Goal: Task Accomplishment & Management: Use online tool/utility

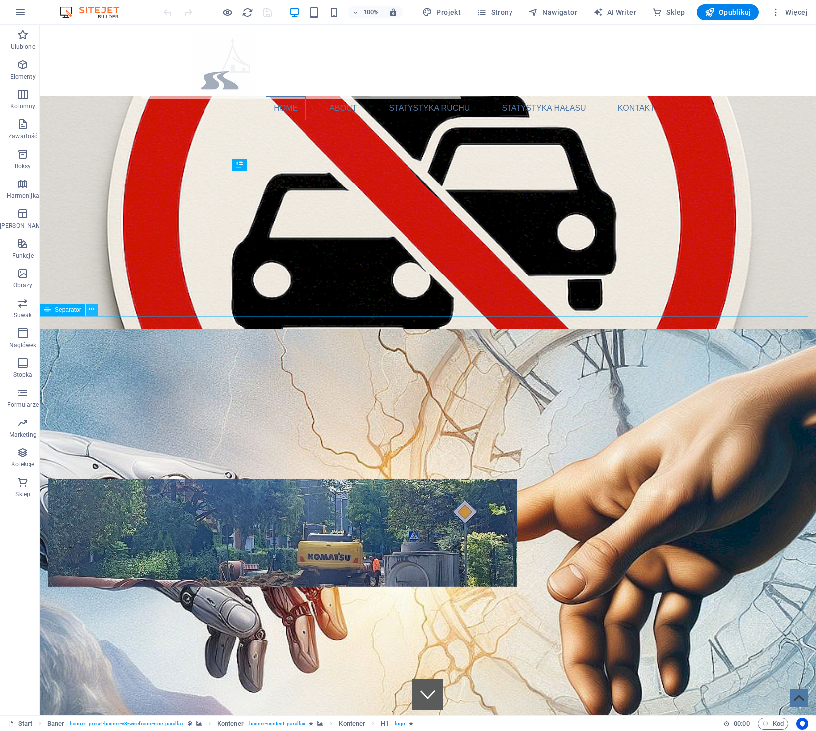
click at [93, 311] on icon at bounding box center [91, 310] width 5 height 10
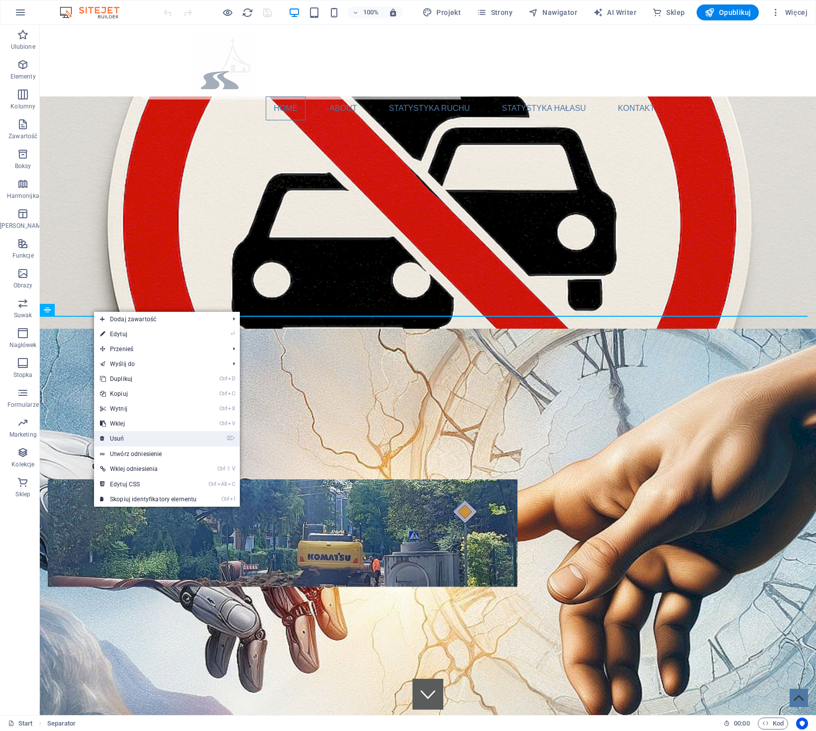
click at [136, 438] on link "⌦ Usuń" at bounding box center [148, 438] width 108 height 15
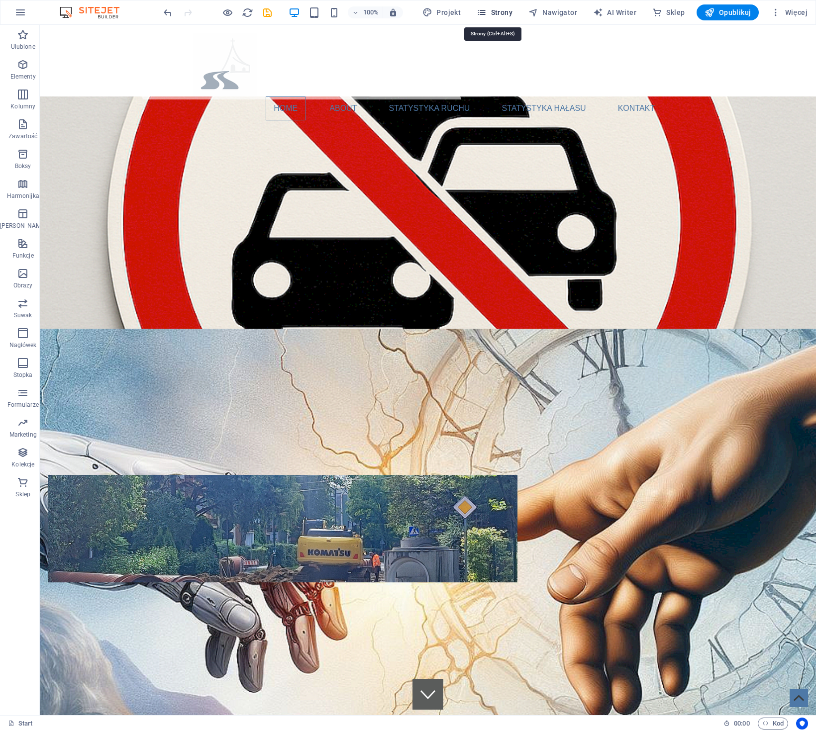
click at [501, 13] on span "Strony" at bounding box center [495, 12] width 36 height 10
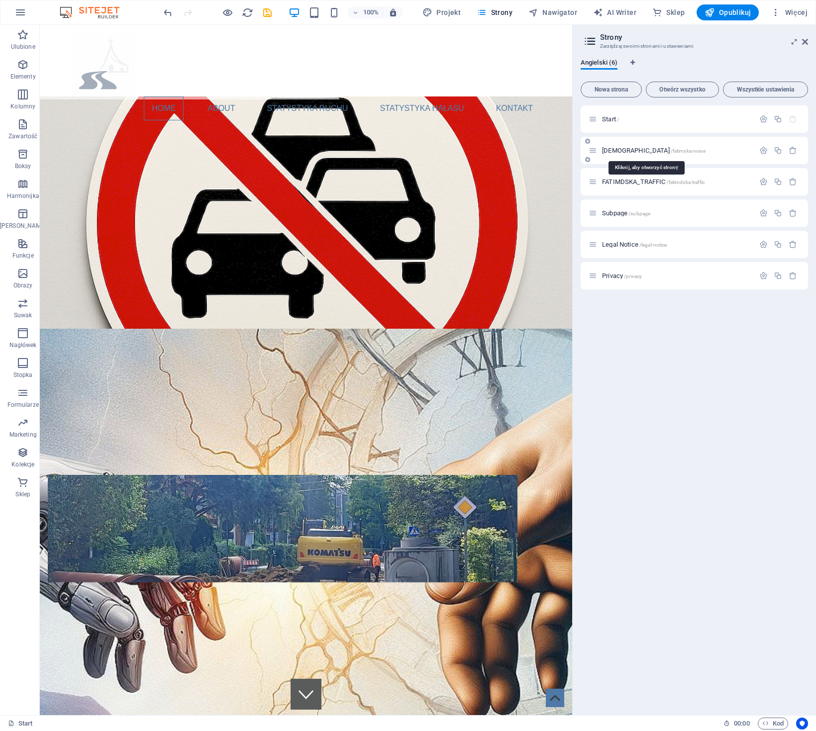
click at [636, 147] on span "[DEMOGRAPHIC_DATA] /[DEMOGRAPHIC_DATA]-noise" at bounding box center [653, 150] width 103 height 7
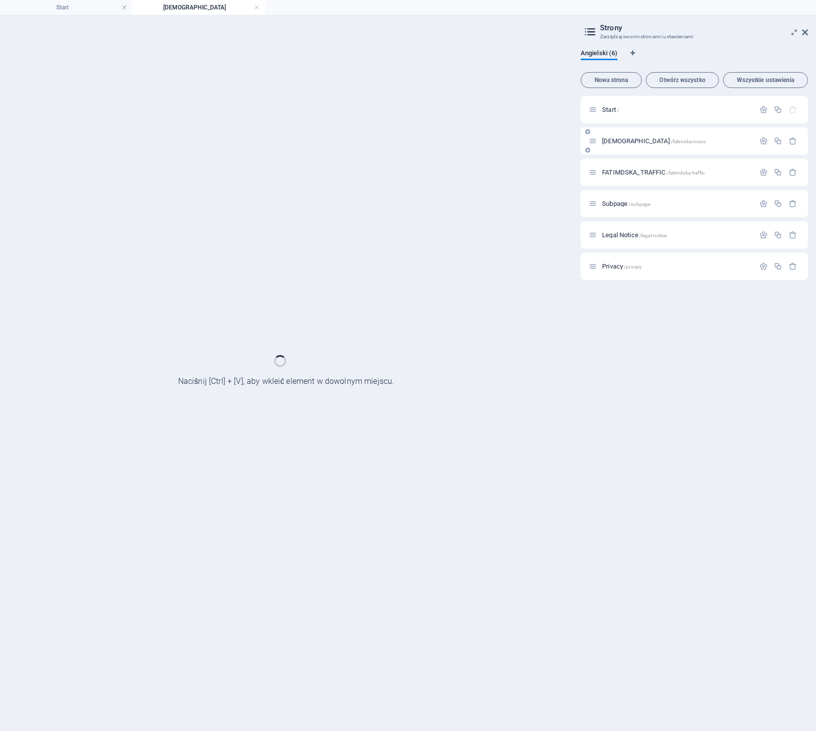
click at [636, 147] on div "[DEMOGRAPHIC_DATA] /[DEMOGRAPHIC_DATA]-noise" at bounding box center [694, 140] width 227 height 27
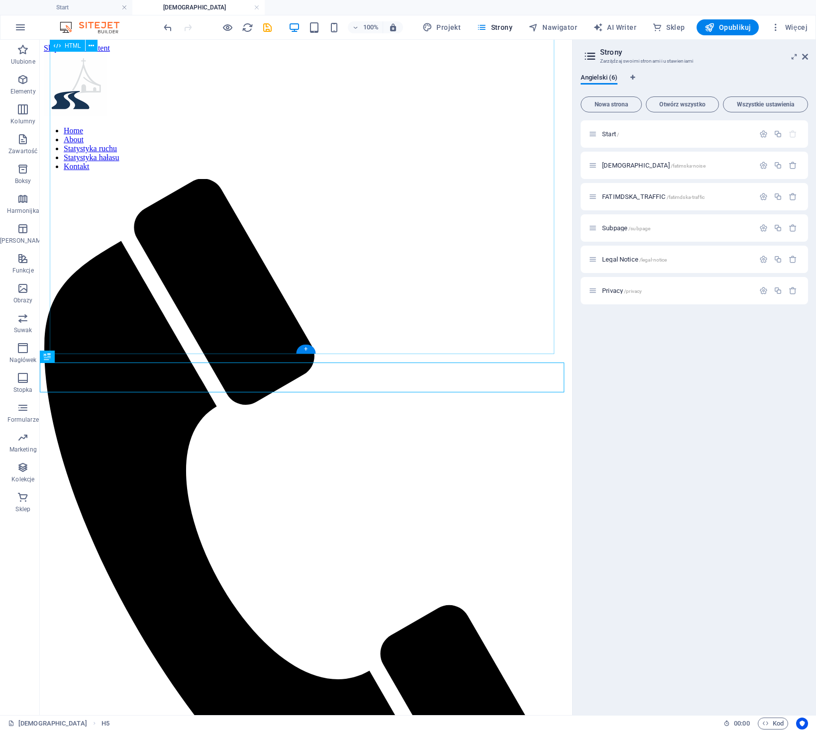
scroll to position [614, 0]
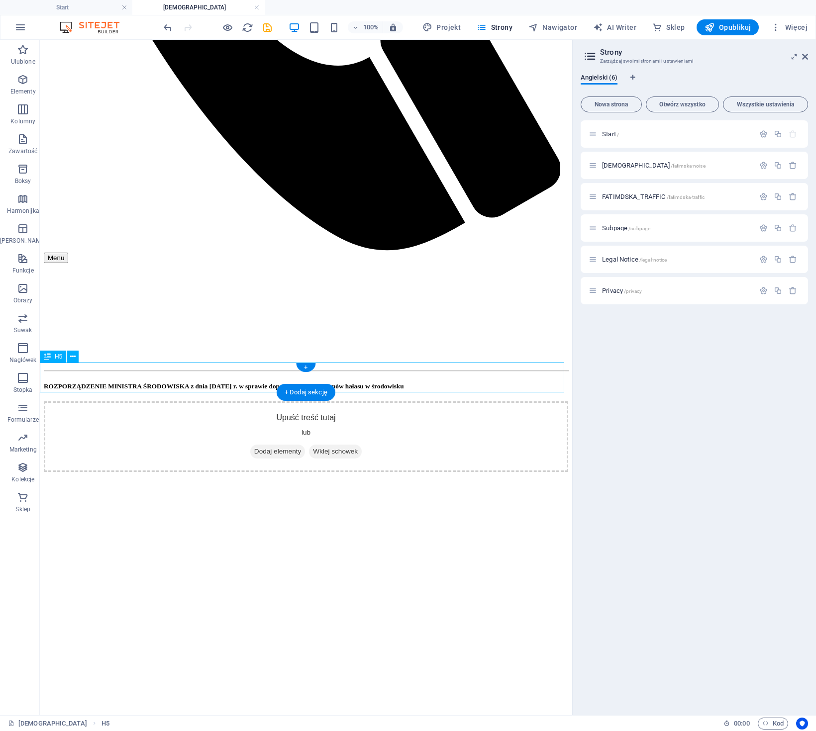
click at [178, 386] on div "ROZPORZĄDZENIE MINISTRA ŚRODOWISKA z dnia [DATE] r. w sprawie dopuszczalnych po…" at bounding box center [306, 387] width 524 height 8
click at [72, 358] on icon at bounding box center [72, 357] width 5 height 10
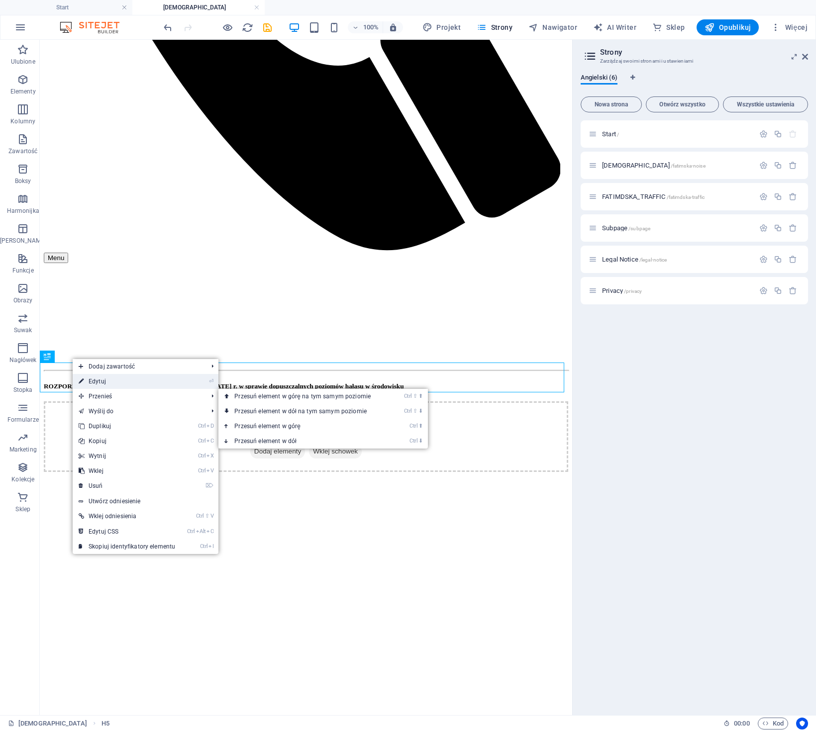
click at [121, 382] on link "⏎ Edytuj" at bounding box center [127, 381] width 108 height 15
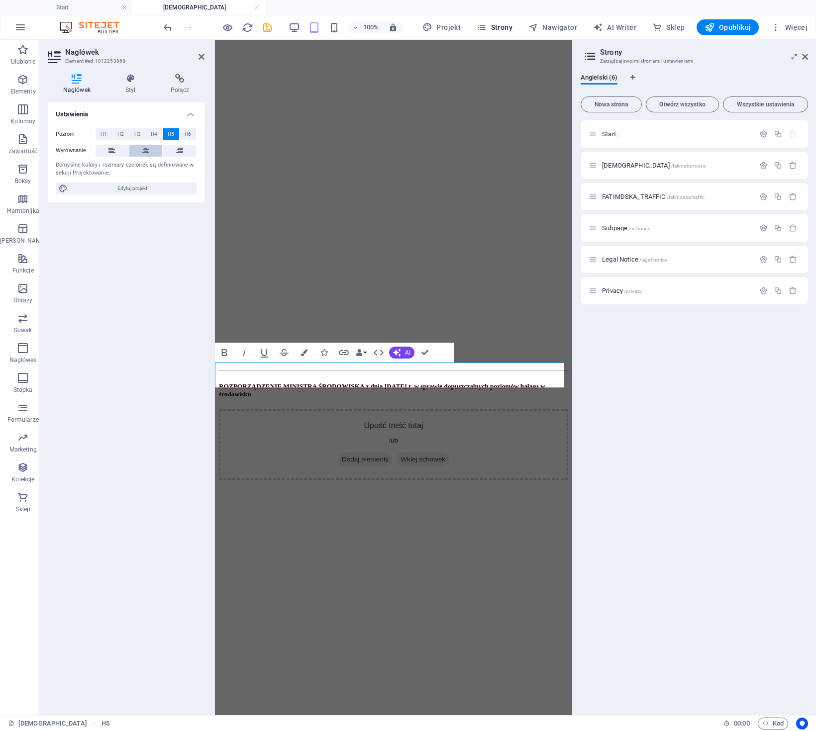
click at [147, 155] on icon at bounding box center [145, 151] width 7 height 12
click at [183, 80] on icon at bounding box center [179, 79] width 49 height 10
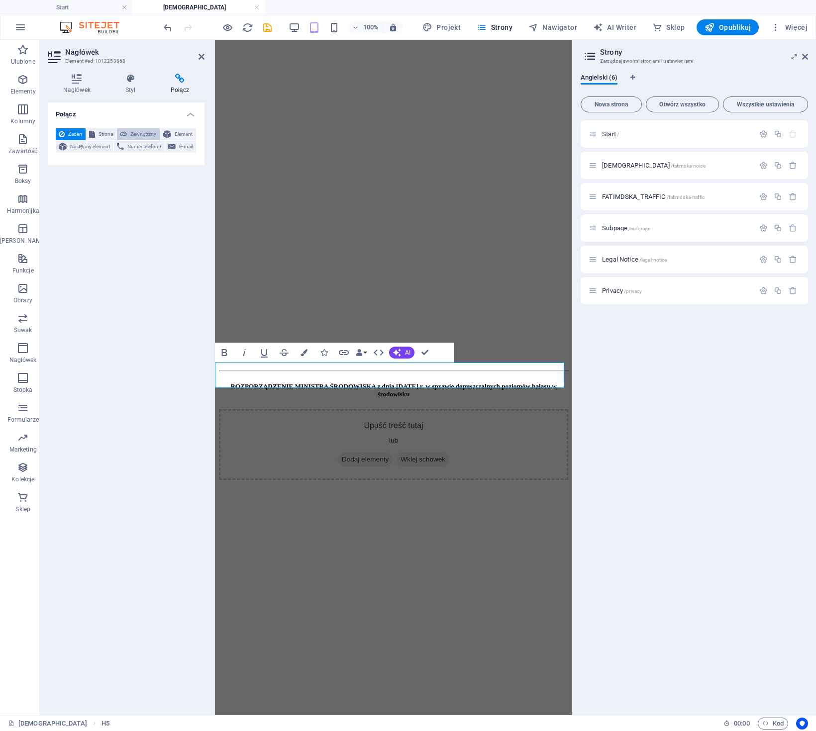
click at [143, 133] on span "Zewnętrzny" at bounding box center [143, 134] width 27 height 12
select select "blank"
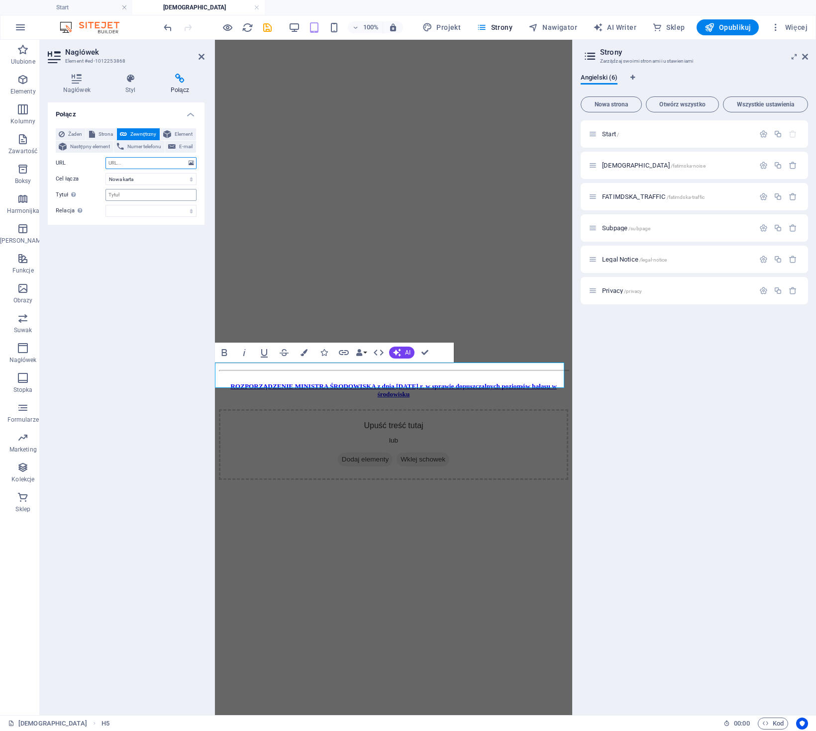
paste input "[URL][DOMAIN_NAME][DOMAIN_NAME][DOMAIN_NAME]"
type input "[URL][DOMAIN_NAME][DOMAIN_NAME][DOMAIN_NAME]"
click at [160, 218] on div "Żaden Strona Zewnętrzny Element Następny element Numer telefonu E-mail Strona S…" at bounding box center [126, 172] width 157 height 104
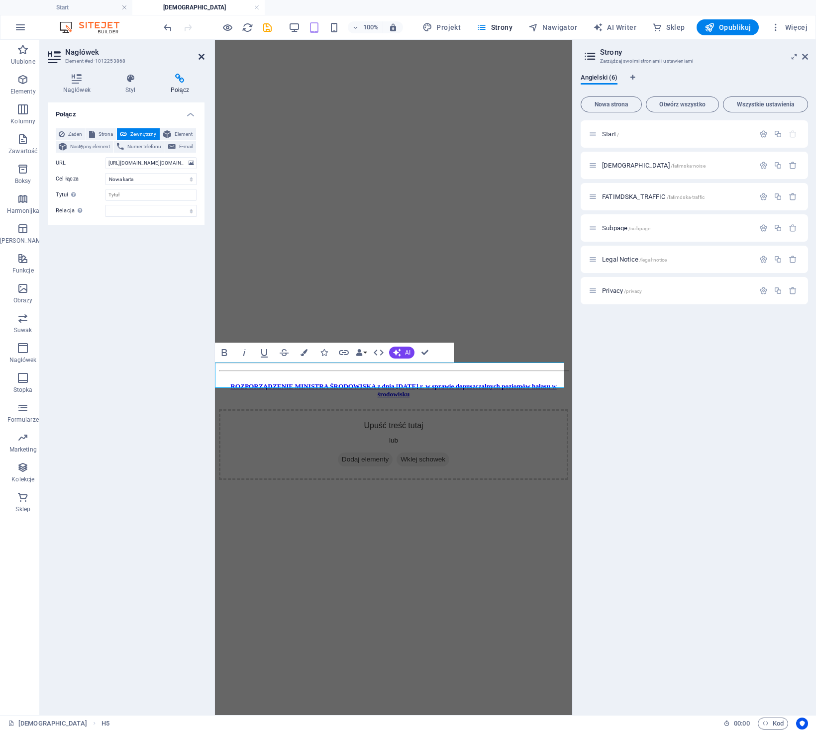
drag, startPoint x: 200, startPoint y: 60, endPoint x: 161, endPoint y: 19, distance: 56.7
click at [200, 60] on icon at bounding box center [202, 57] width 6 height 8
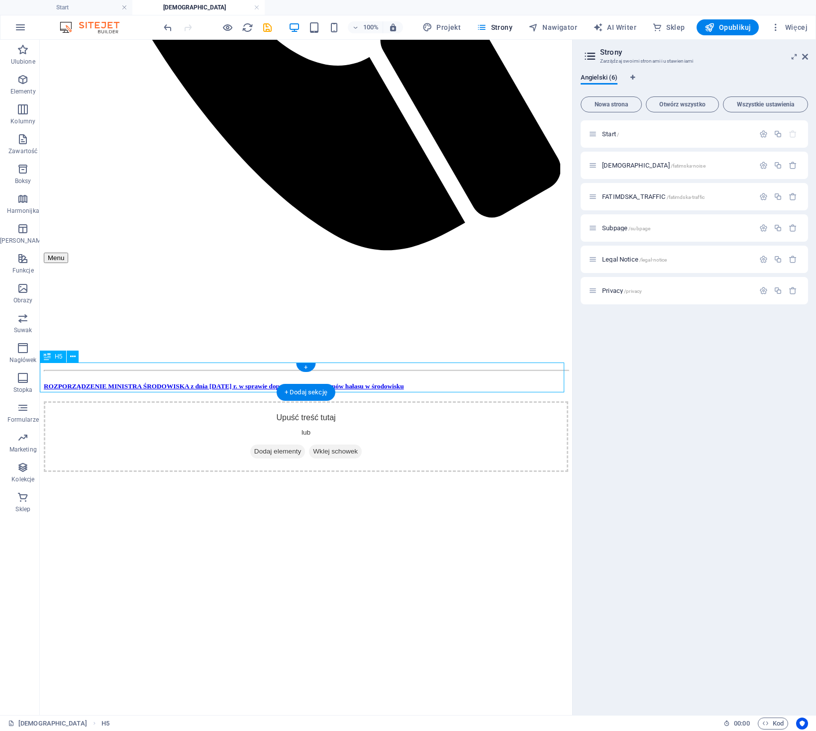
click at [294, 383] on div "ROZPORZĄDZENIE MINISTRA ŚRODOWISKA z dnia [DATE] r. w sprawie dopuszczalnych po…" at bounding box center [306, 387] width 524 height 8
click at [71, 355] on icon at bounding box center [72, 357] width 5 height 10
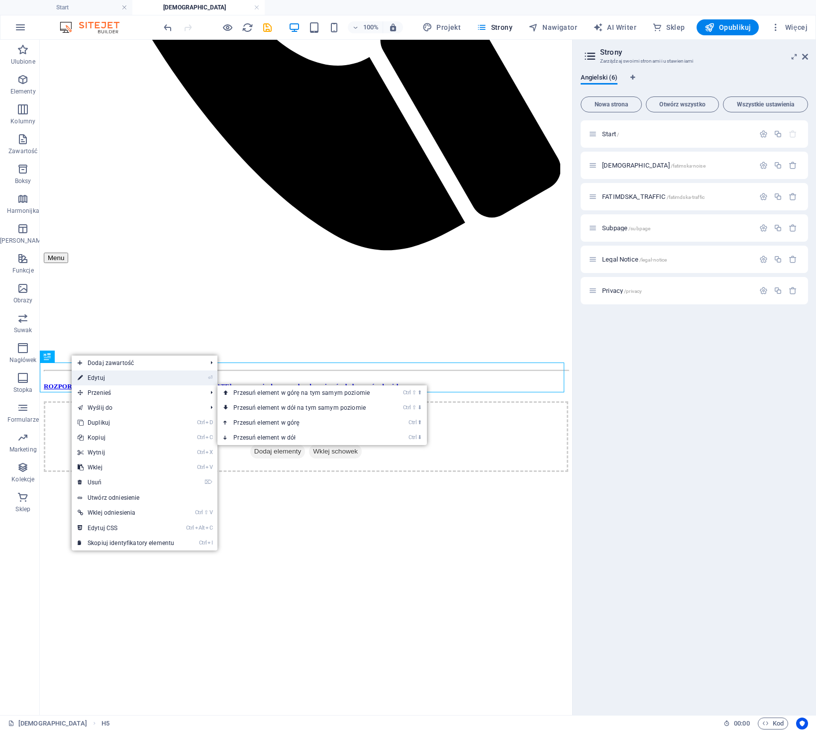
click at [107, 381] on link "⏎ Edytuj" at bounding box center [126, 378] width 108 height 15
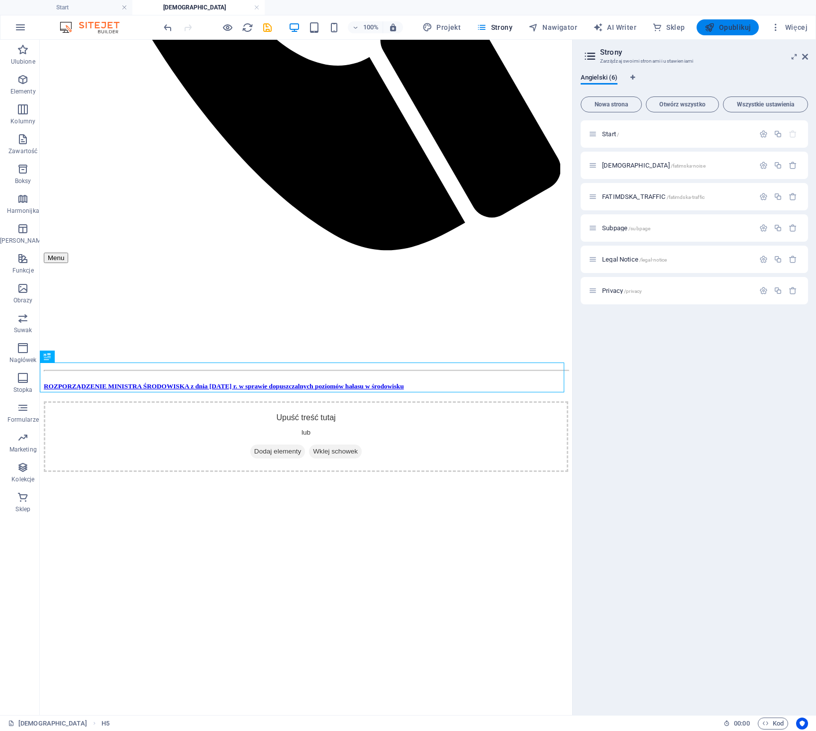
click at [735, 28] on span "Opublikuj" at bounding box center [728, 27] width 46 height 10
